Goal: Task Accomplishment & Management: Manage account settings

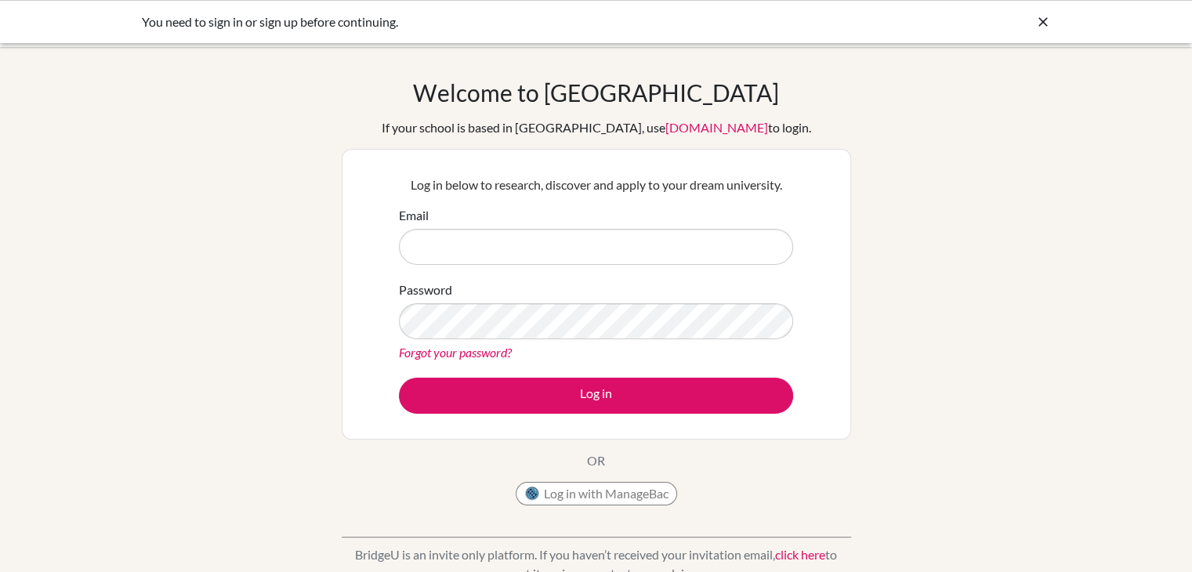
click at [483, 242] on input "Email" at bounding box center [596, 247] width 394 height 36
type input "[EMAIL_ADDRESS][DOMAIN_NAME]"
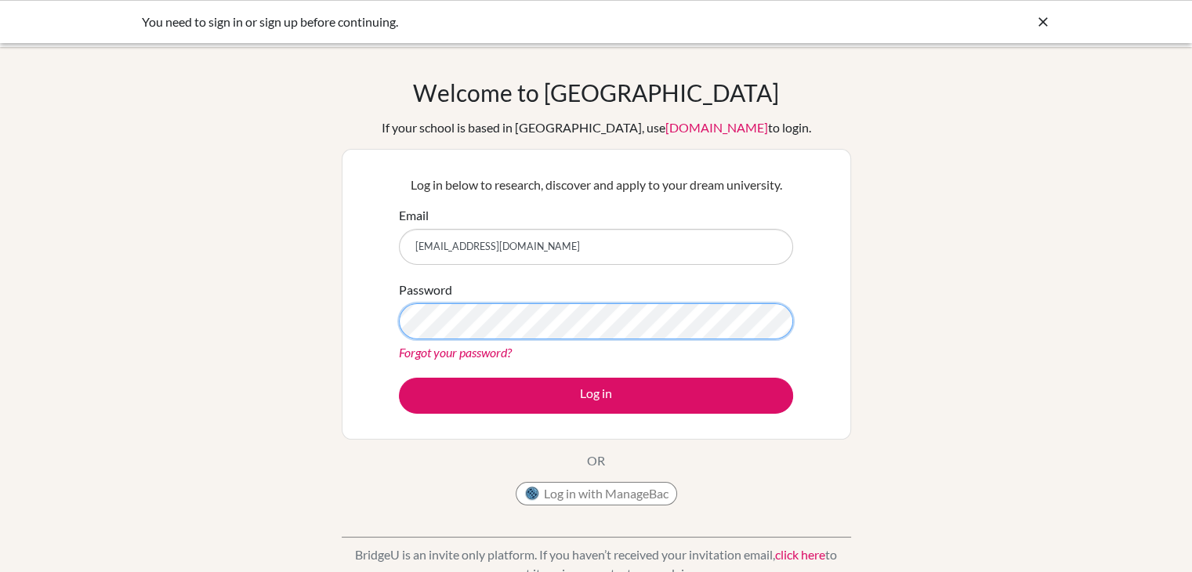
click at [399, 378] on button "Log in" at bounding box center [596, 396] width 394 height 36
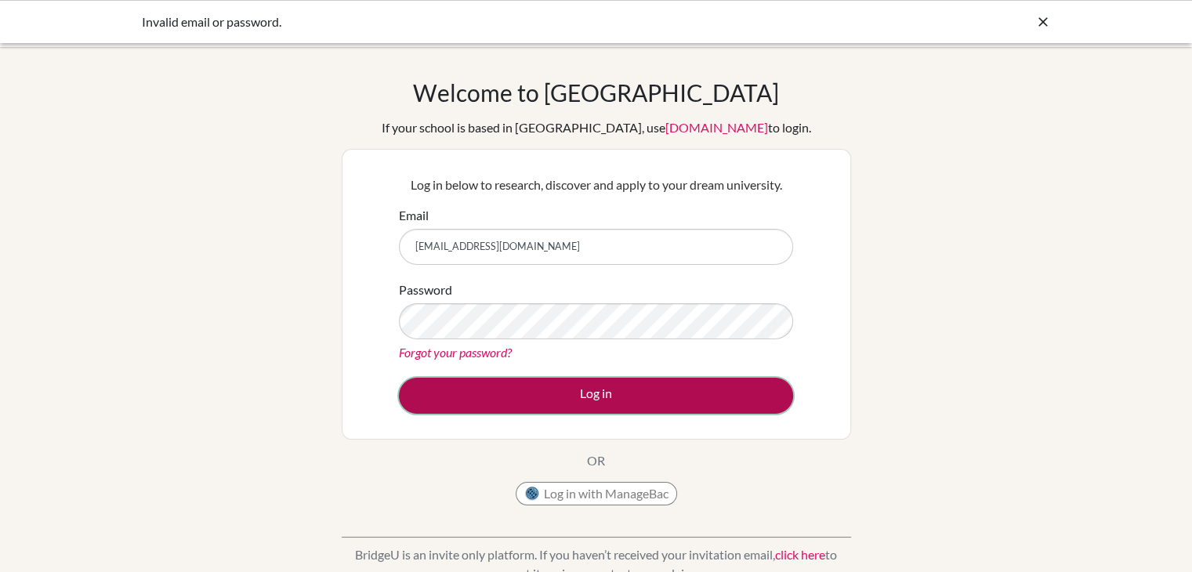
click at [588, 386] on button "Log in" at bounding box center [596, 396] width 394 height 36
